Goal: Task Accomplishment & Management: Use online tool/utility

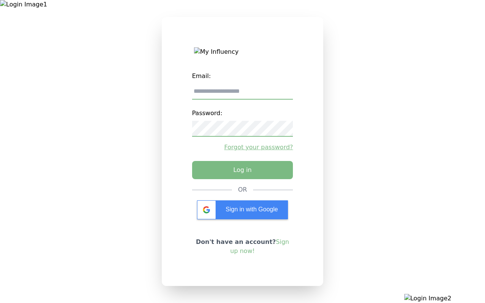
click at [242, 94] on input "email" at bounding box center [242, 92] width 101 height 16
type input "**********"
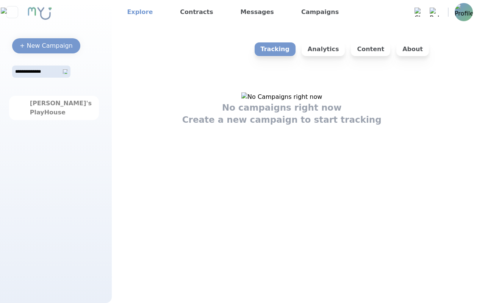
click at [138, 12] on link "Explore" at bounding box center [140, 12] width 32 height 12
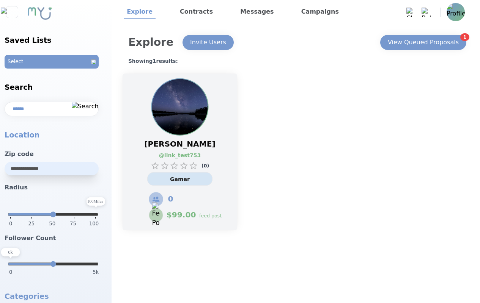
click at [180, 152] on link "@ link_test753" at bounding box center [176, 156] width 34 height 8
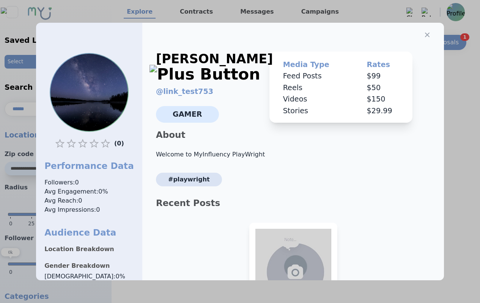
select select "*"
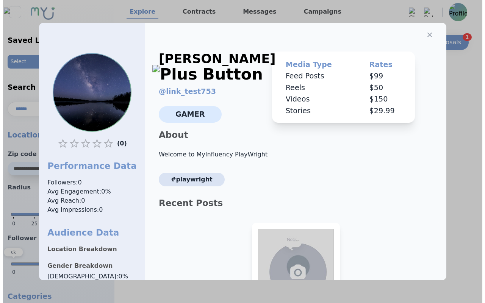
scroll to position [80, 0]
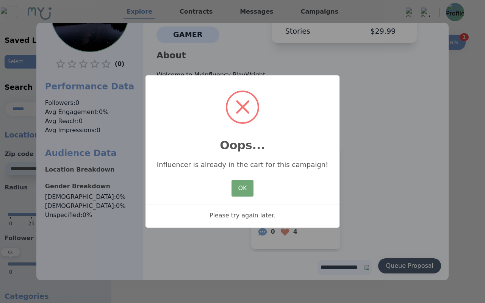
click at [243, 189] on button "OK" at bounding box center [243, 188] width 22 height 17
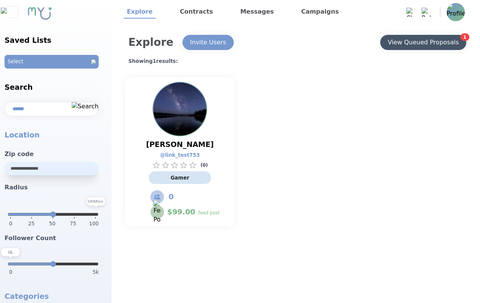
click at [423, 42] on div "View Queued Proposals" at bounding box center [423, 42] width 71 height 9
select select "*"
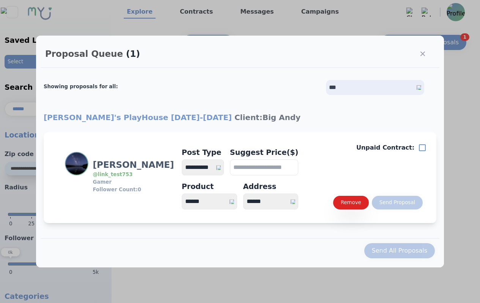
select select "*"
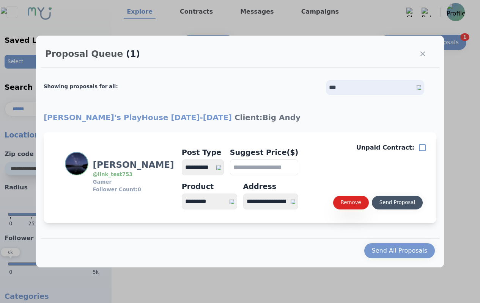
click at [397, 203] on div "Send Proposal" at bounding box center [397, 203] width 36 height 8
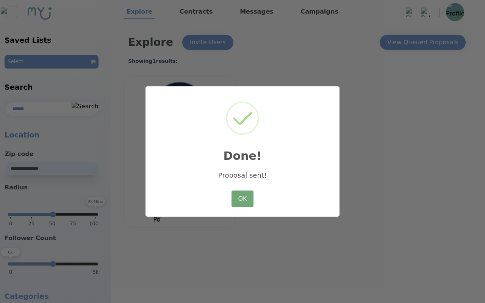
click at [243, 199] on button "OK" at bounding box center [243, 199] width 22 height 17
